Goal: Check status: Check status

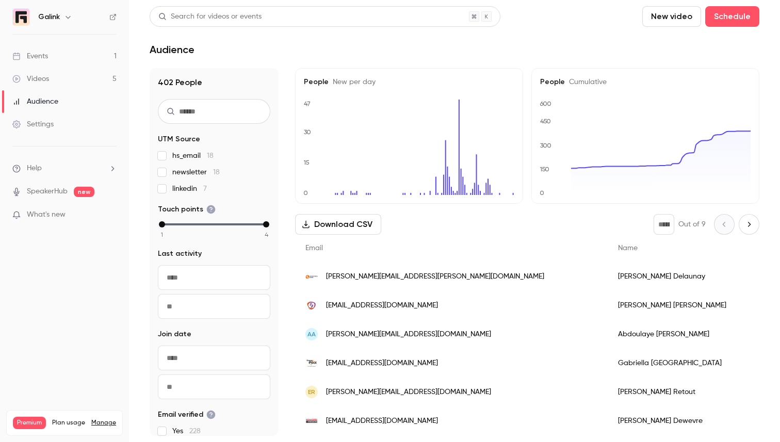
click at [58, 61] on link "Events 1" at bounding box center [64, 56] width 129 height 23
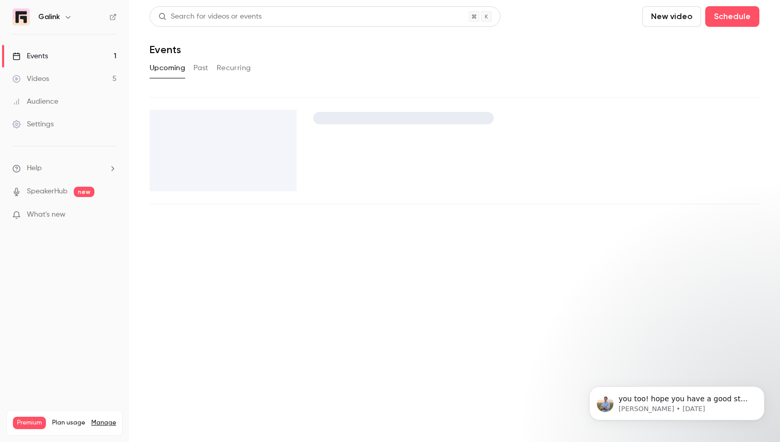
click at [58, 75] on link "Videos 5" at bounding box center [64, 79] width 129 height 23
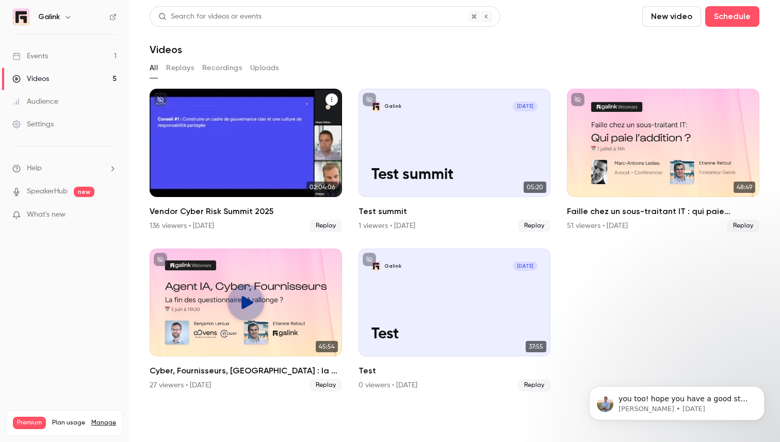
click at [218, 134] on div "Vendor Cyber Risk Summit 2025" at bounding box center [246, 143] width 192 height 108
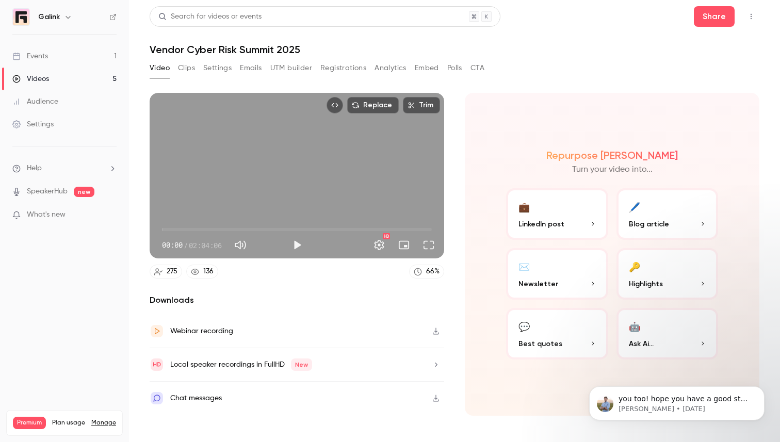
click at [455, 70] on button "Polls" at bounding box center [454, 68] width 15 height 17
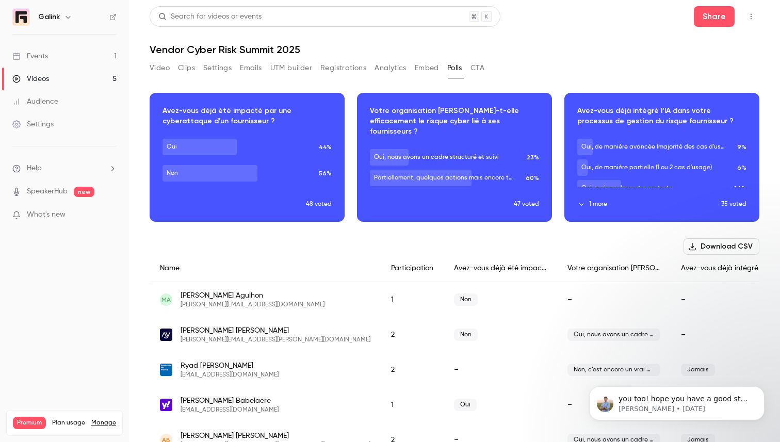
scroll to position [68, 0]
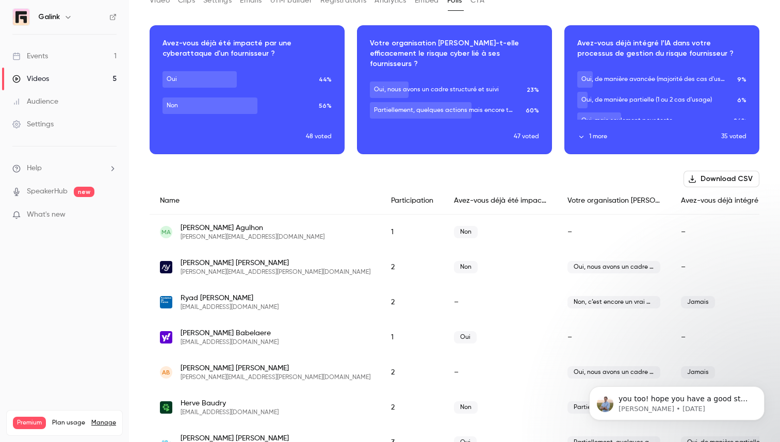
click at [588, 138] on button "1 more" at bounding box center [649, 136] width 144 height 9
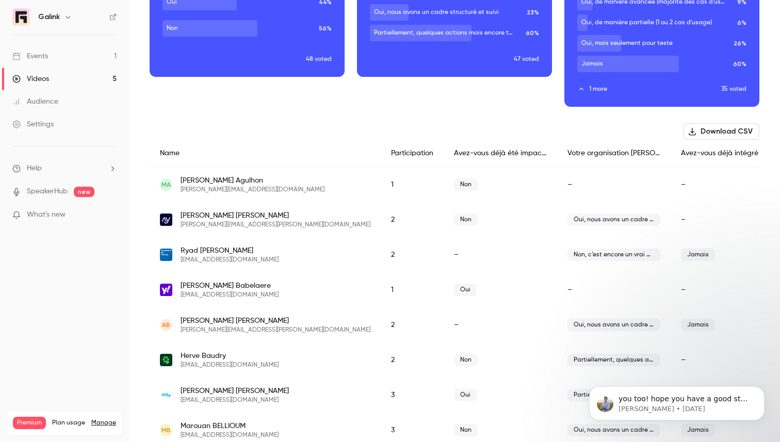
scroll to position [0, 0]
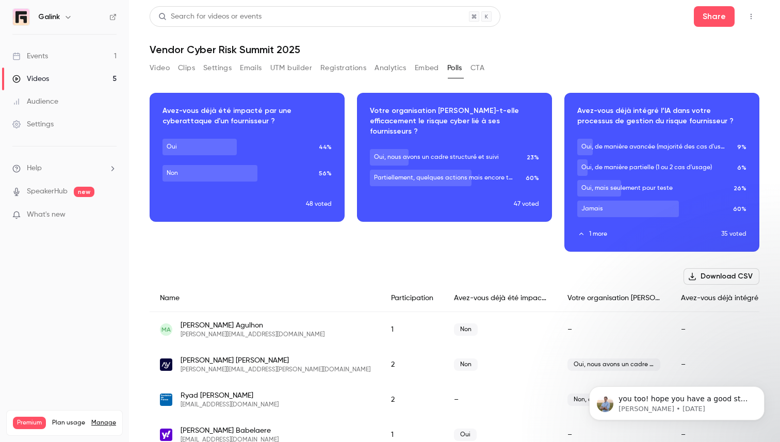
click at [72, 78] on link "Videos 5" at bounding box center [64, 79] width 129 height 23
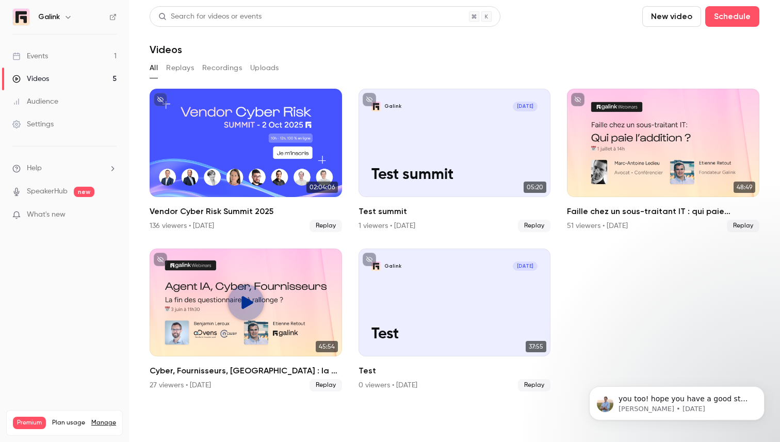
click at [65, 55] on link "Events 1" at bounding box center [64, 56] width 129 height 23
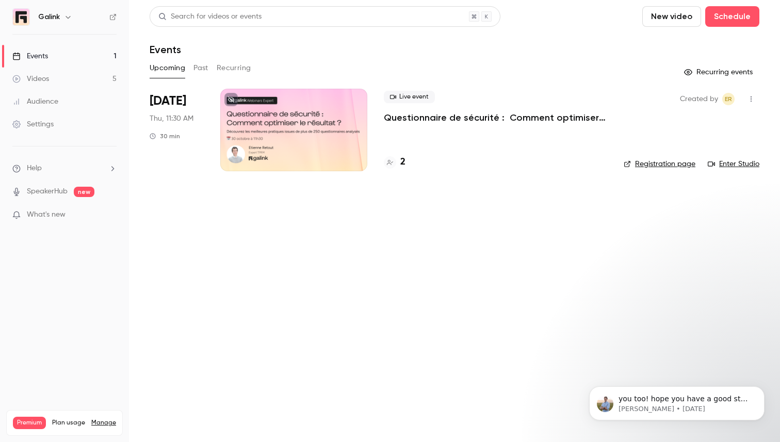
click at [395, 116] on p "Questionnaire de sécurité : Comment optimiser le résultat ?" at bounding box center [495, 117] width 223 height 12
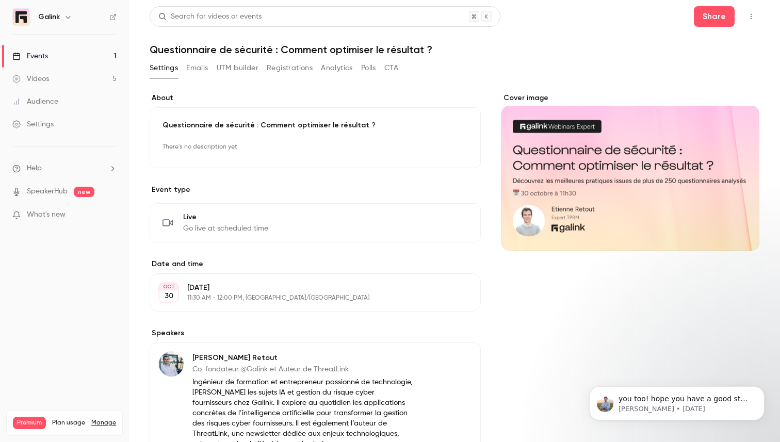
click at [192, 67] on button "Emails" at bounding box center [197, 68] width 22 height 17
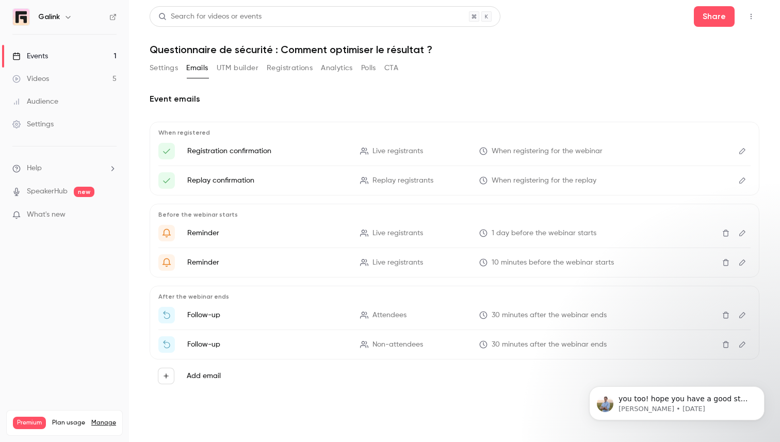
click at [294, 67] on button "Registrations" at bounding box center [290, 68] width 46 height 17
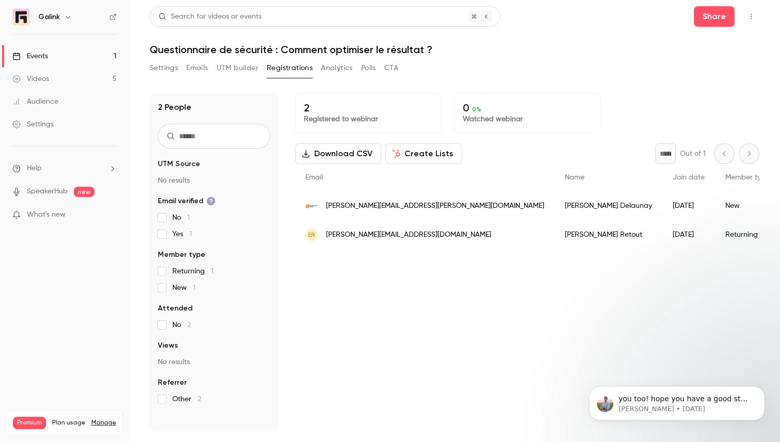
click at [416, 206] on span "[PERSON_NAME][EMAIL_ADDRESS][PERSON_NAME][DOMAIN_NAME]" at bounding box center [435, 206] width 218 height 11
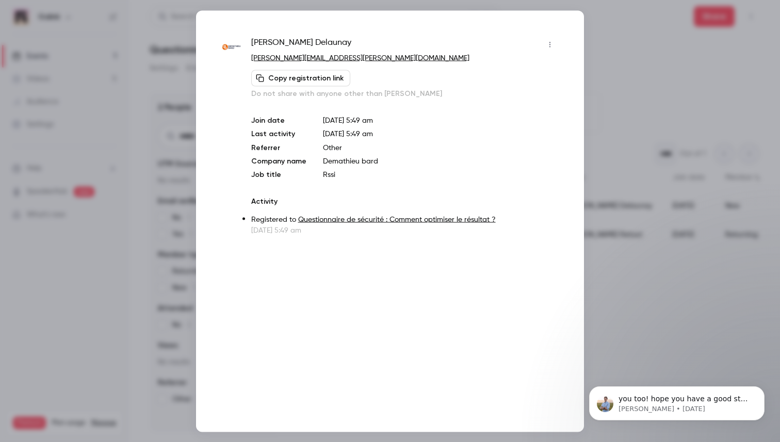
click at [592, 248] on div at bounding box center [390, 221] width 780 height 442
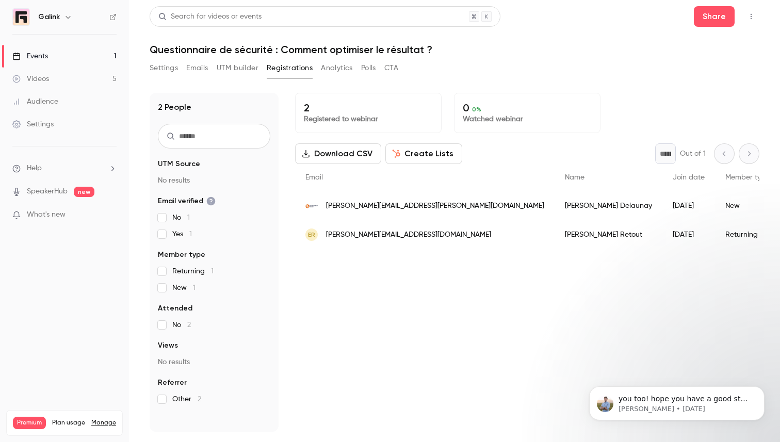
click at [471, 289] on div "2 Registered to webinar 0 0 % Watched webinar Download CSV Create Lists * Out o…" at bounding box center [527, 262] width 464 height 339
click at [160, 74] on button "Settings" at bounding box center [164, 68] width 28 height 17
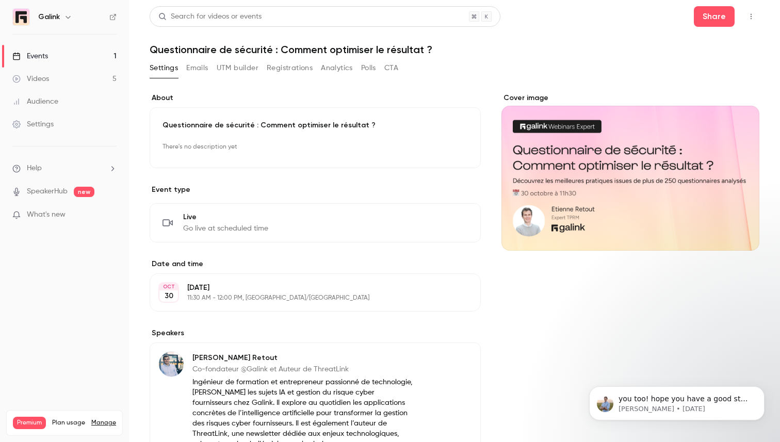
click at [288, 64] on button "Registrations" at bounding box center [290, 68] width 46 height 17
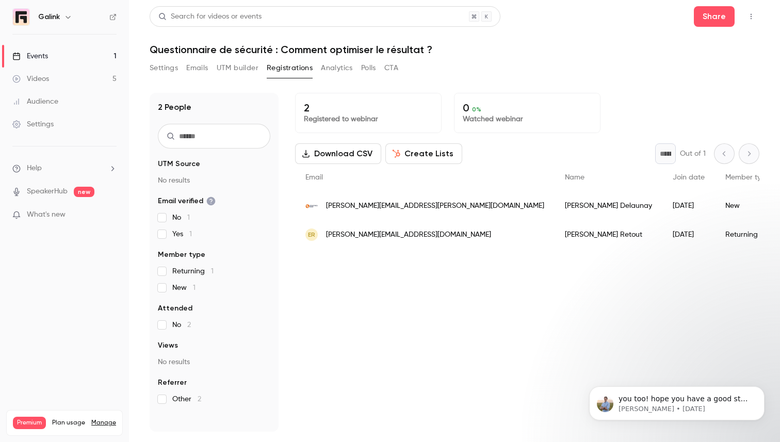
click at [89, 49] on link "Events 1" at bounding box center [64, 56] width 129 height 23
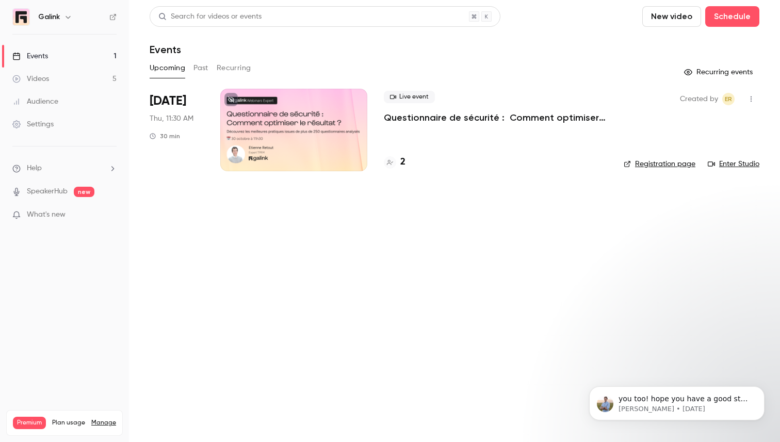
click at [103, 74] on link "Videos 5" at bounding box center [64, 79] width 129 height 23
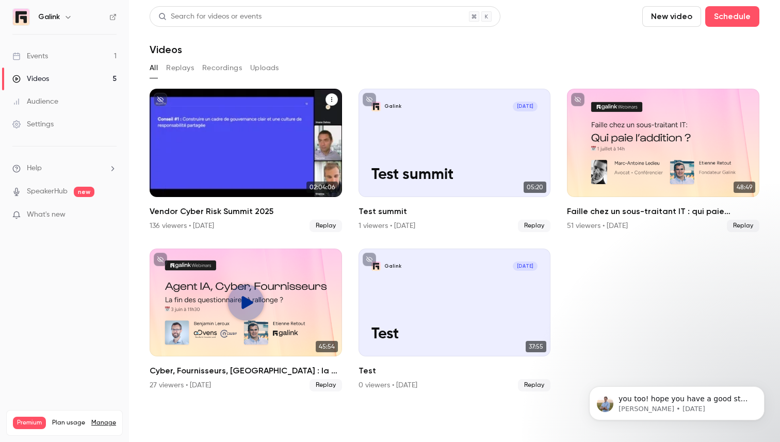
click at [214, 209] on h2 "Vendor Cyber Risk Summit 2025" at bounding box center [246, 211] width 192 height 12
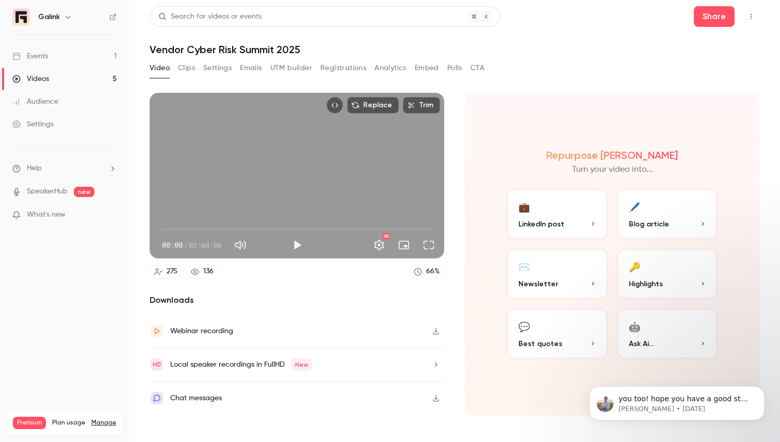
click at [354, 68] on button "Registrations" at bounding box center [343, 68] width 46 height 17
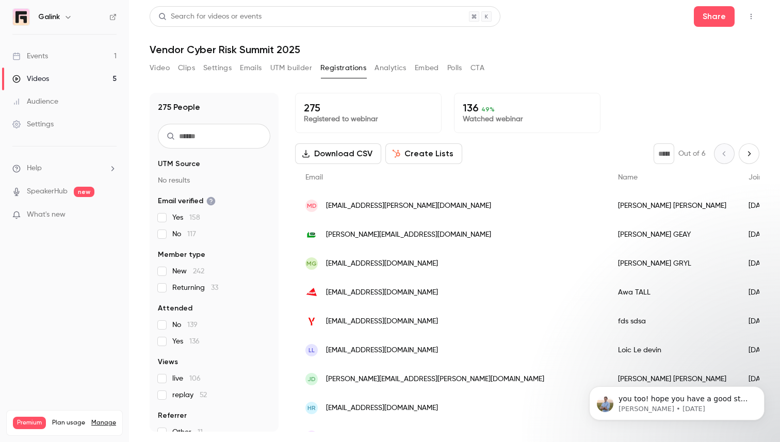
click at [315, 106] on p "275" at bounding box center [368, 108] width 129 height 12
click at [164, 66] on button "Video" at bounding box center [160, 68] width 20 height 17
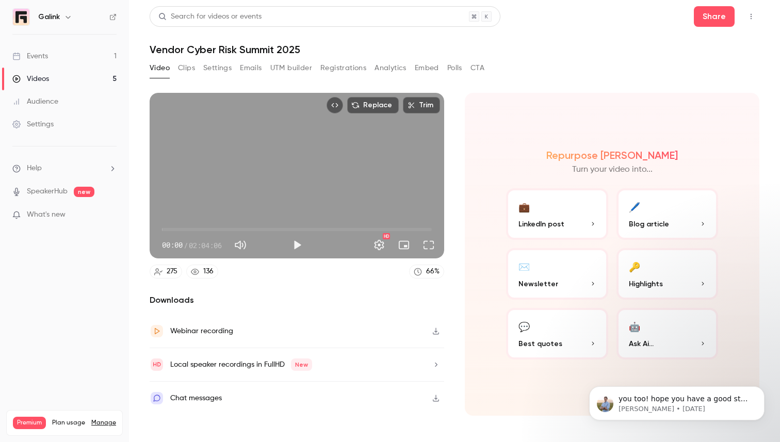
click at [60, 56] on link "Events 1" at bounding box center [64, 56] width 129 height 23
